Goal: Contribute content

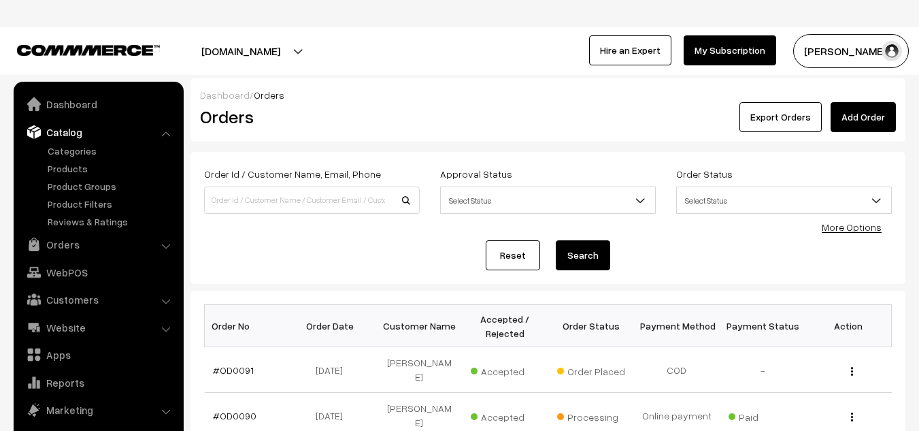
scroll to position [4, 0]
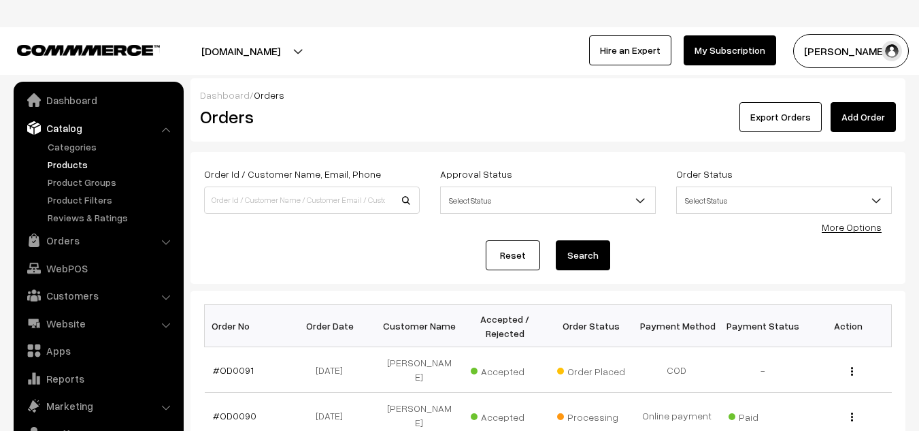
click at [78, 161] on link "Products" at bounding box center [111, 164] width 135 height 14
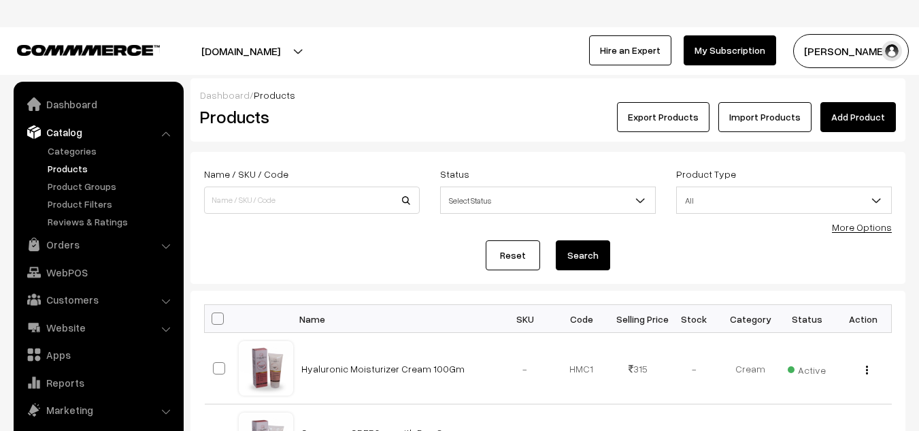
scroll to position [38, 0]
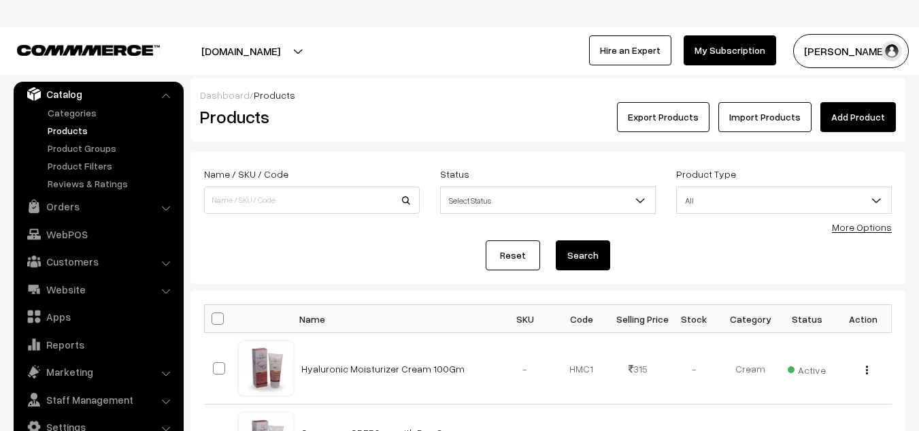
click at [862, 129] on link "Add Product" at bounding box center [857, 117] width 75 height 30
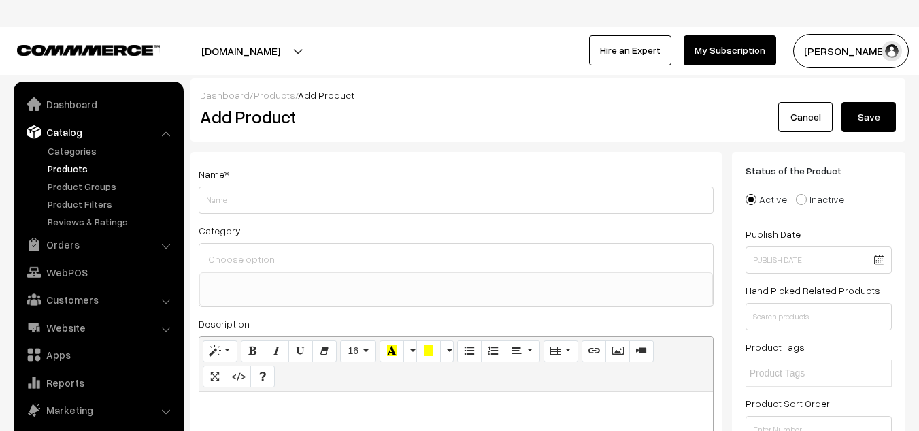
select select
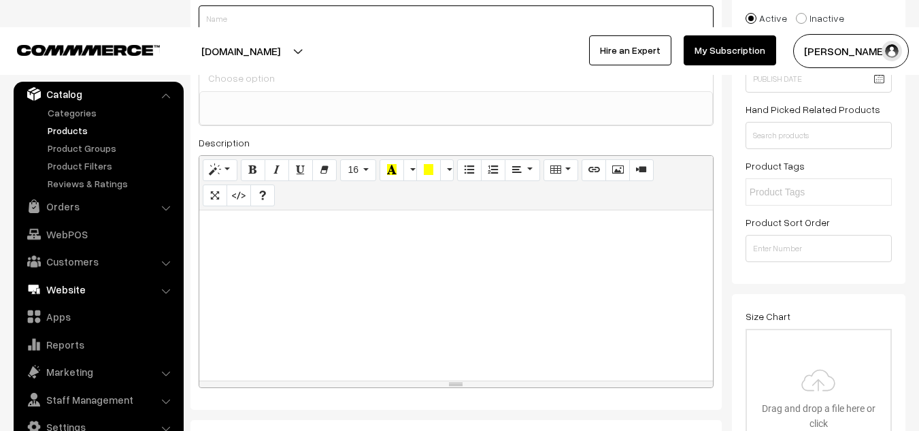
scroll to position [39, 0]
